Goal: Task Accomplishment & Management: Use online tool/utility

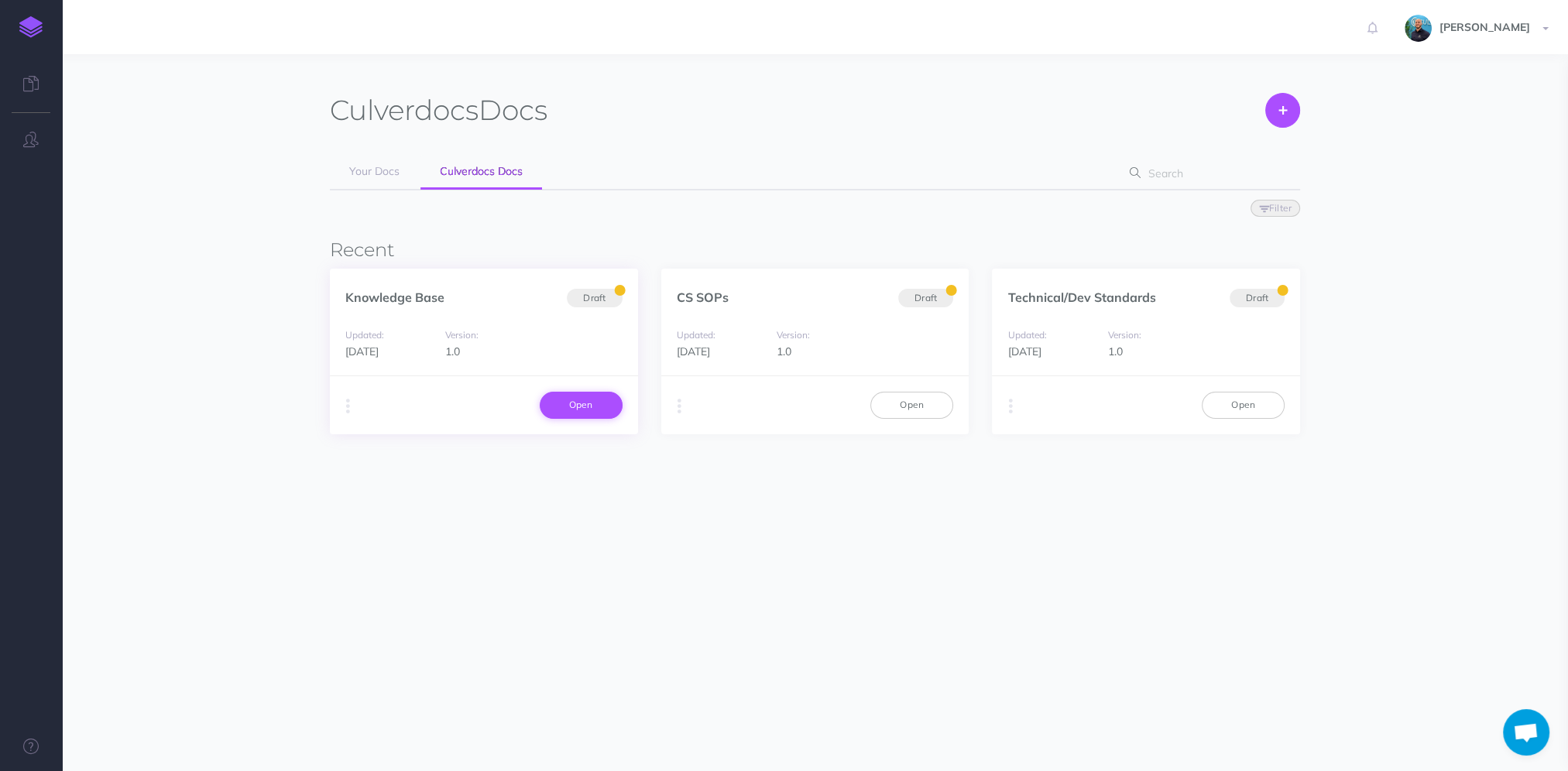
click at [579, 404] on link "Open" at bounding box center [581, 404] width 83 height 26
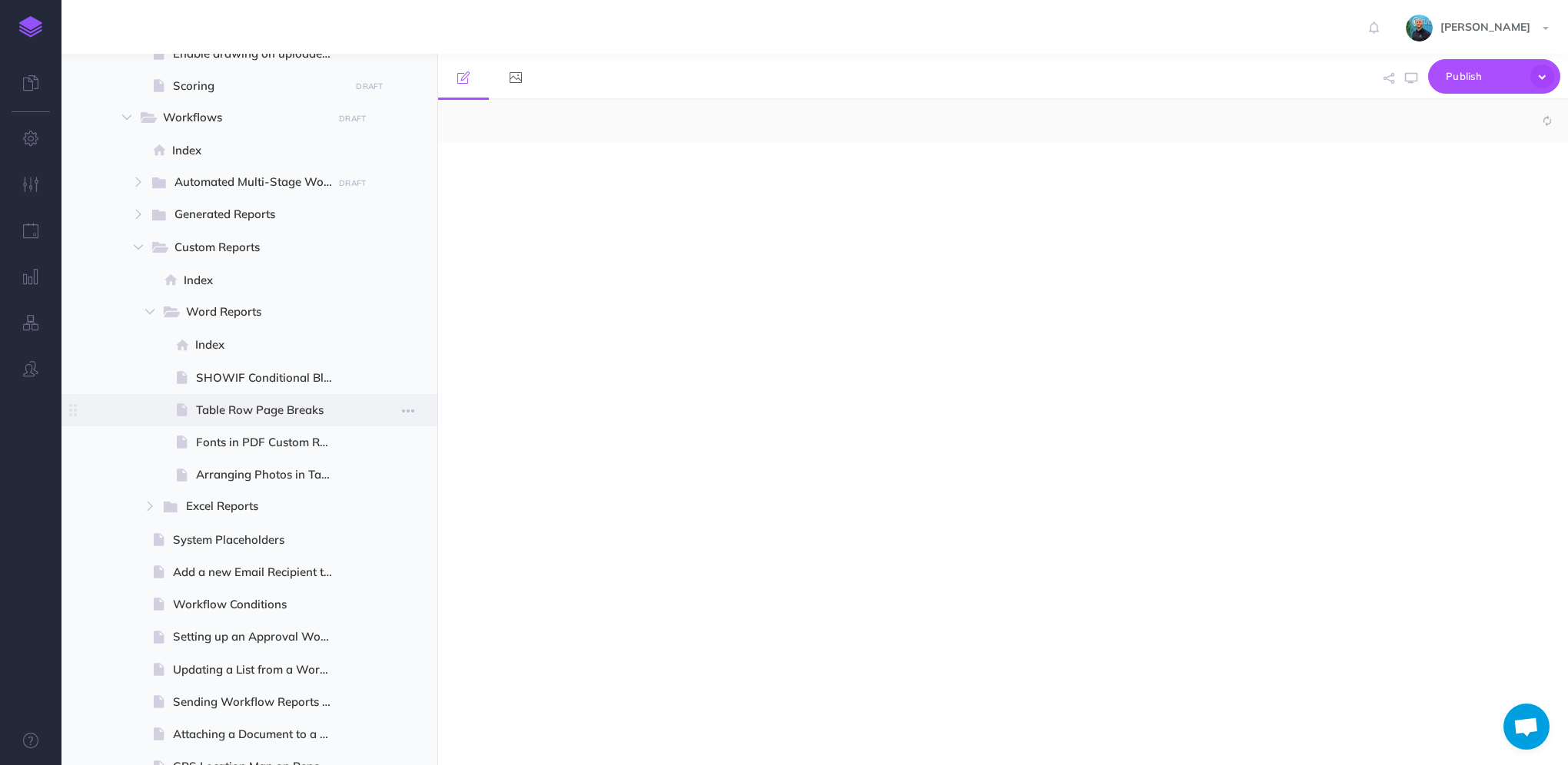
select select "null"
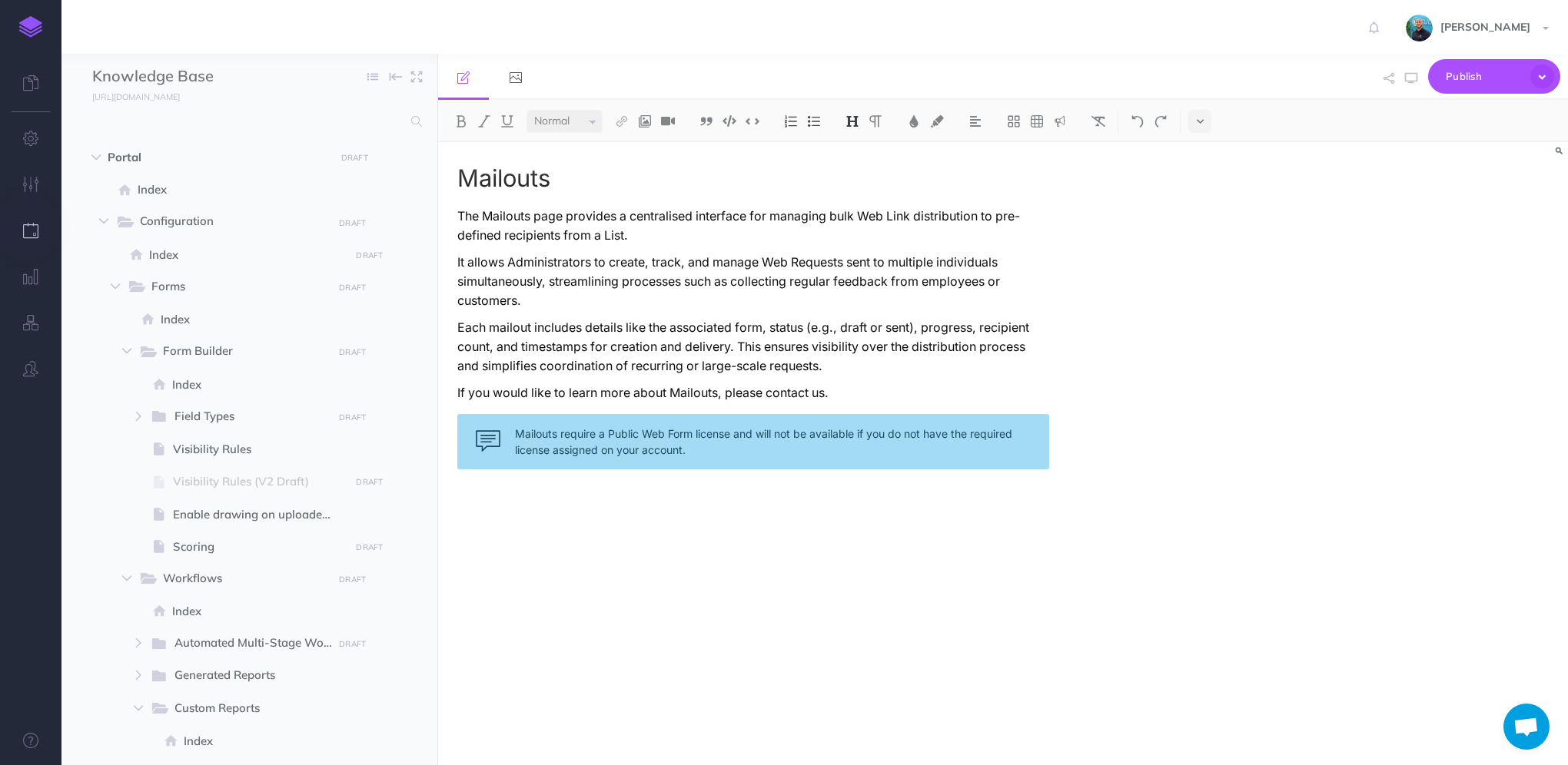
click at [27, 228] on icon "button" at bounding box center [30, 230] width 16 height 15
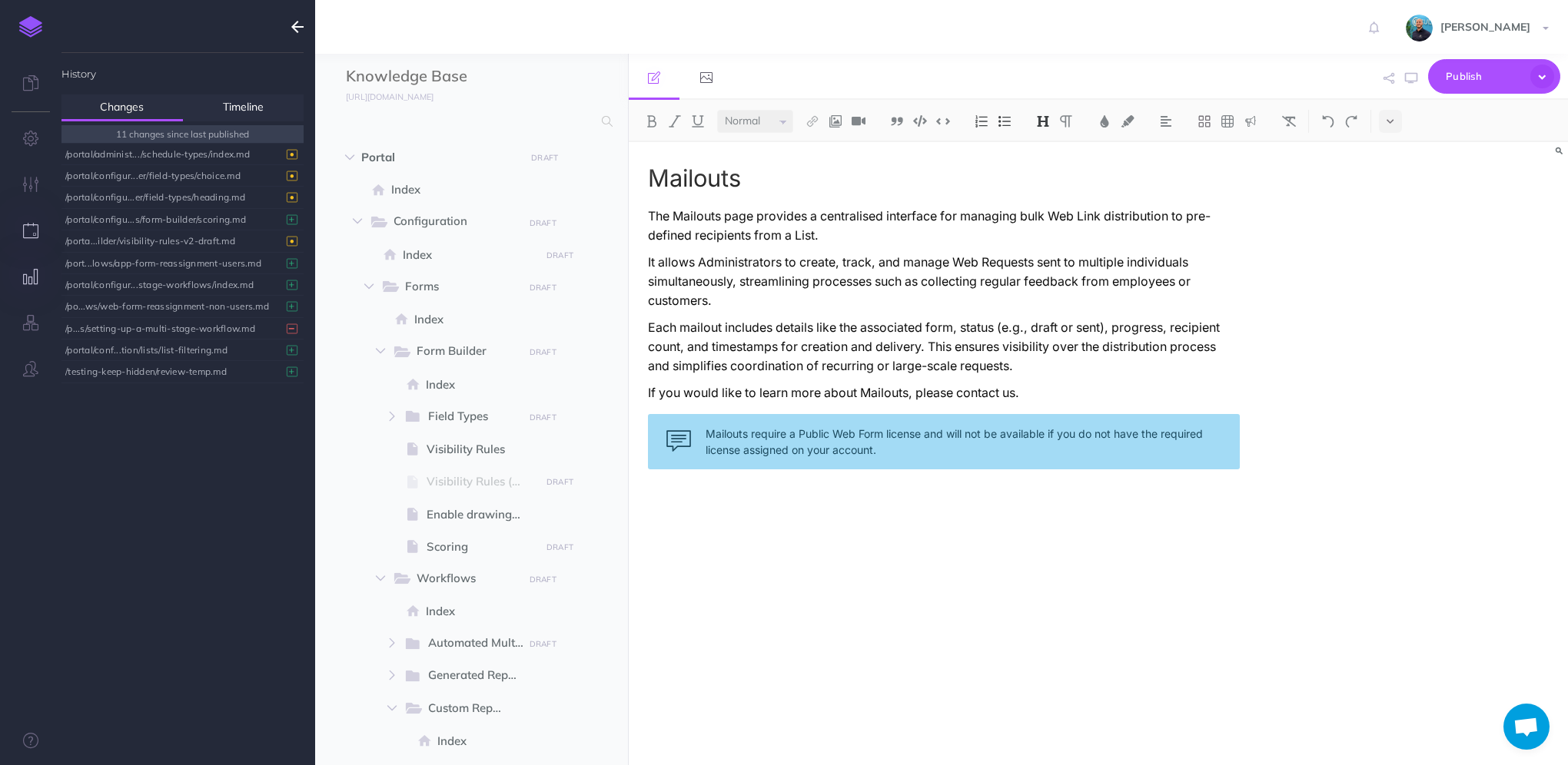
click at [33, 280] on icon "button" at bounding box center [30, 277] width 16 height 15
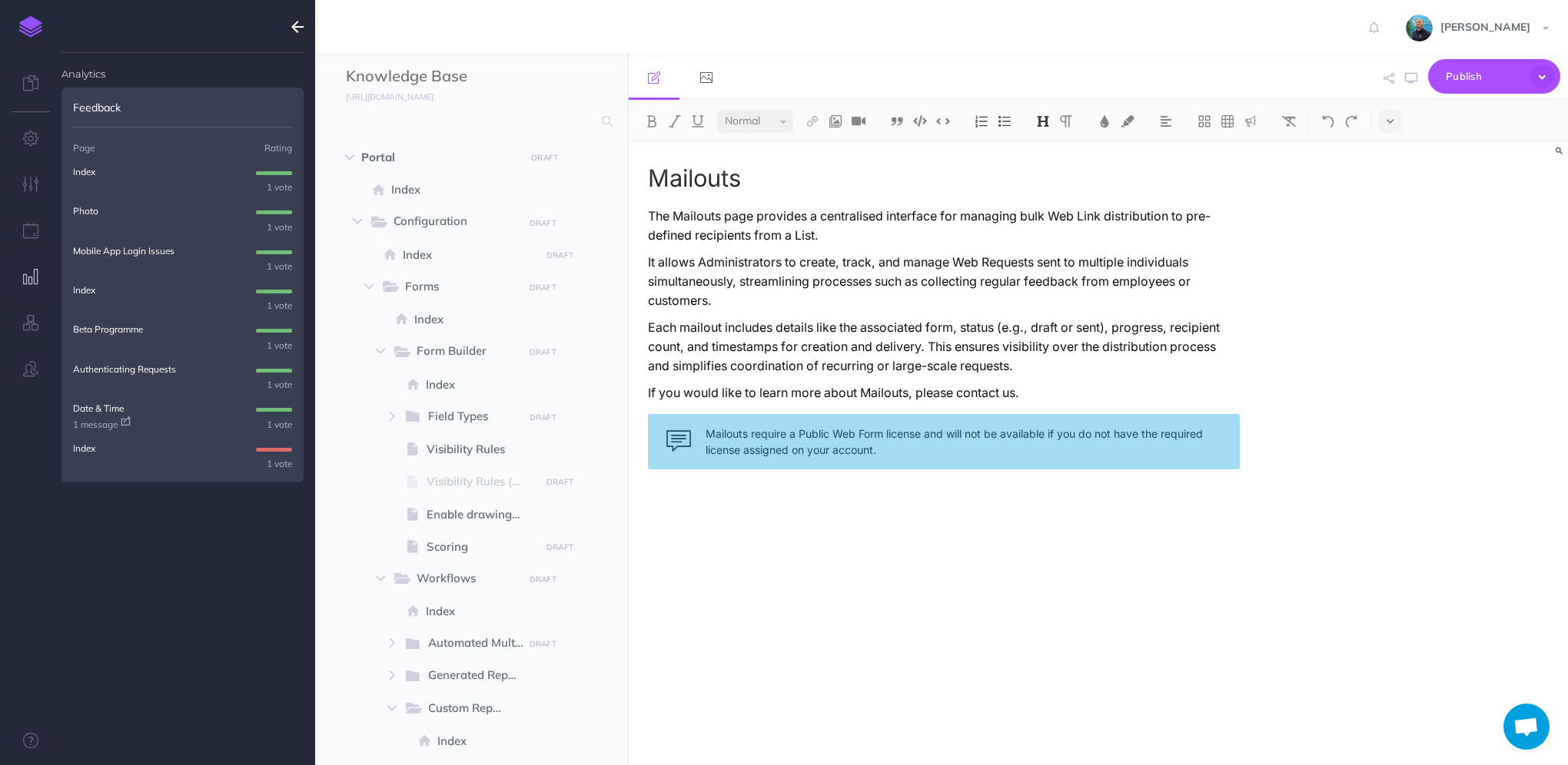
click at [80, 447] on p "Index" at bounding box center [84, 448] width 22 height 14
click at [301, 31] on icon "button" at bounding box center [297, 27] width 13 height 19
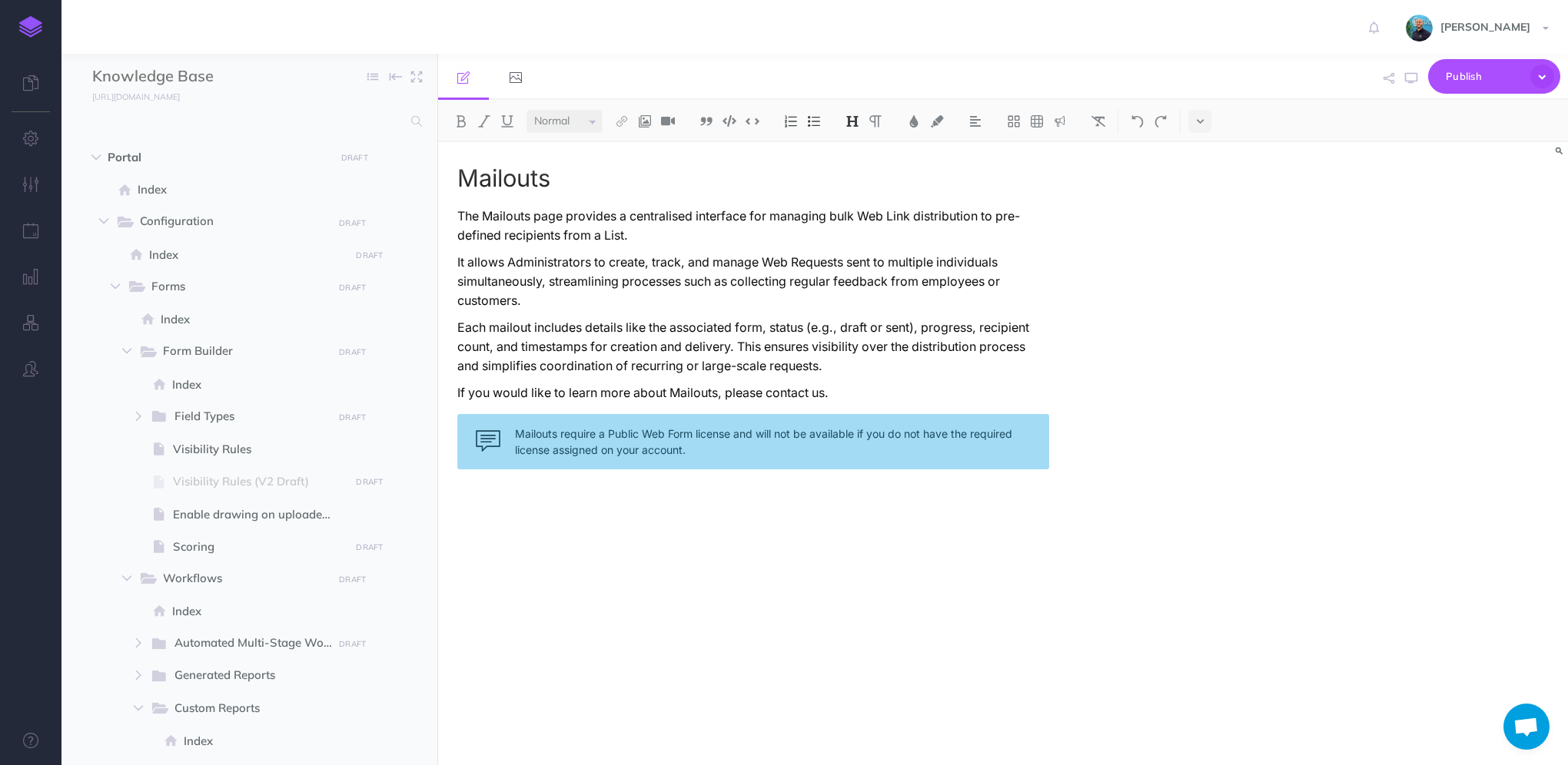
click at [21, 13] on link at bounding box center [30, 27] width 62 height 54
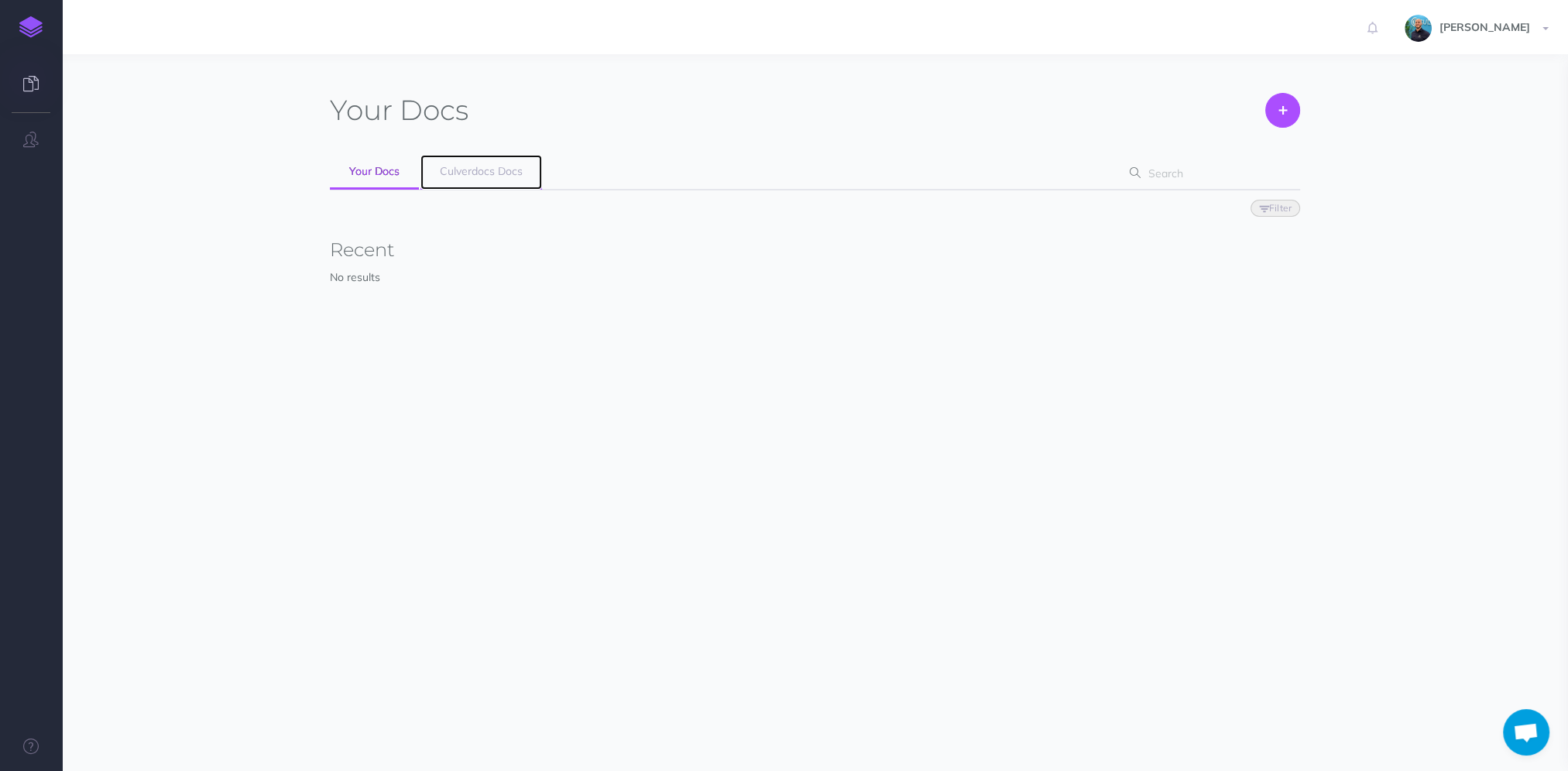
click at [452, 171] on span "Culverdocs Docs" at bounding box center [481, 171] width 83 height 14
